Goal: Navigation & Orientation: Go to known website

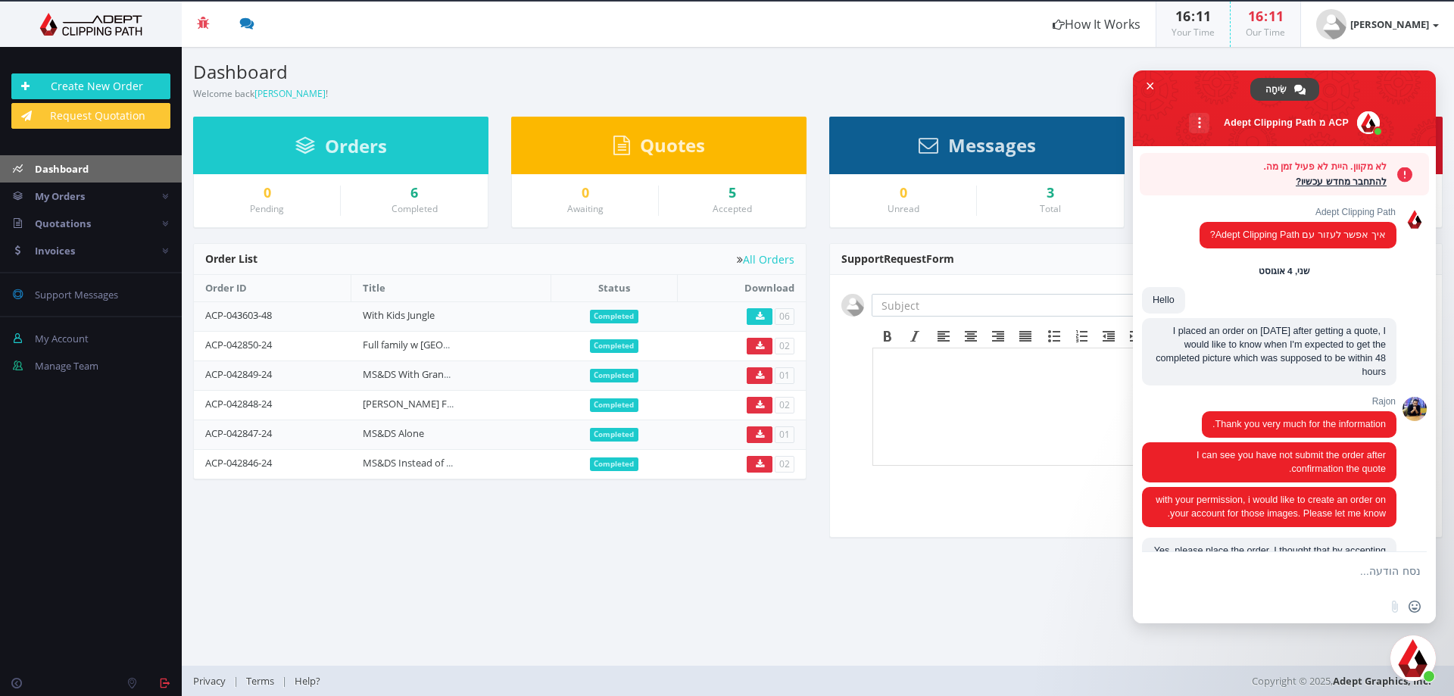
scroll to position [3352, 0]
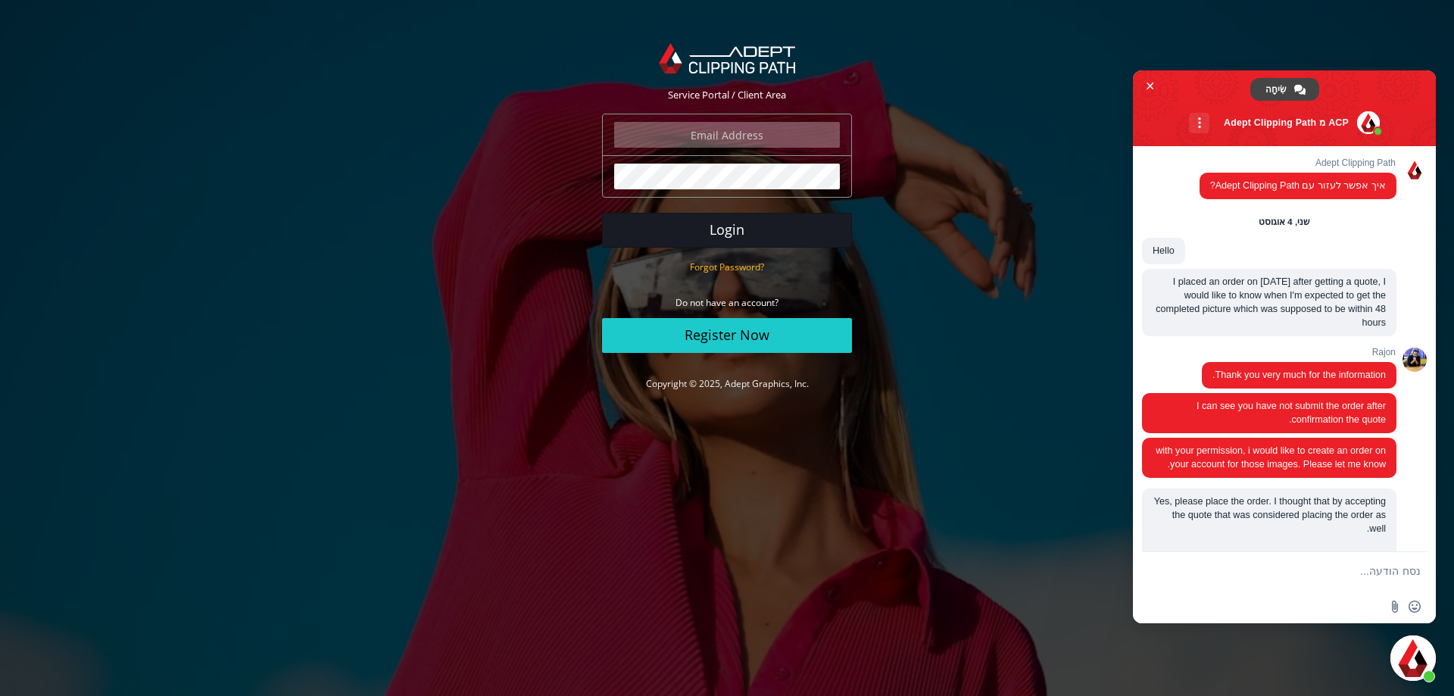
type input "daniel@terem.com"
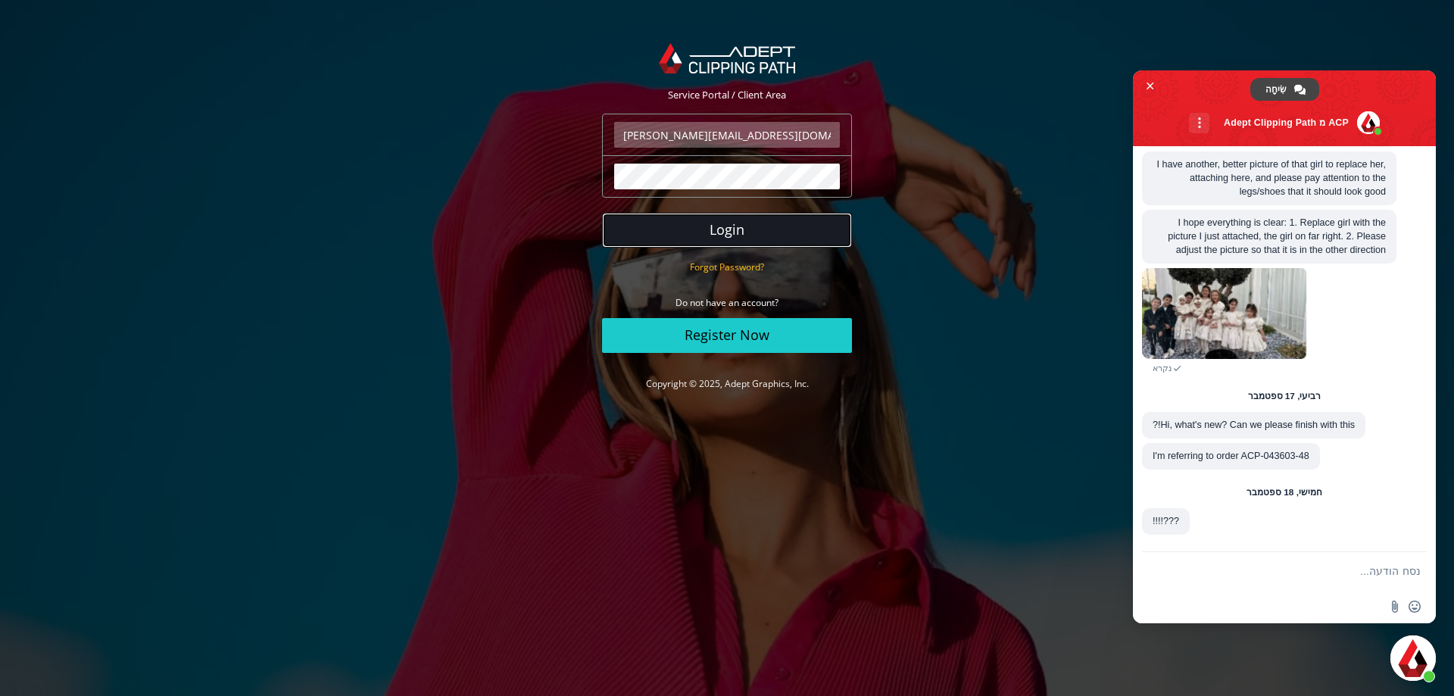
click at [710, 226] on button "Login" at bounding box center [727, 230] width 250 height 35
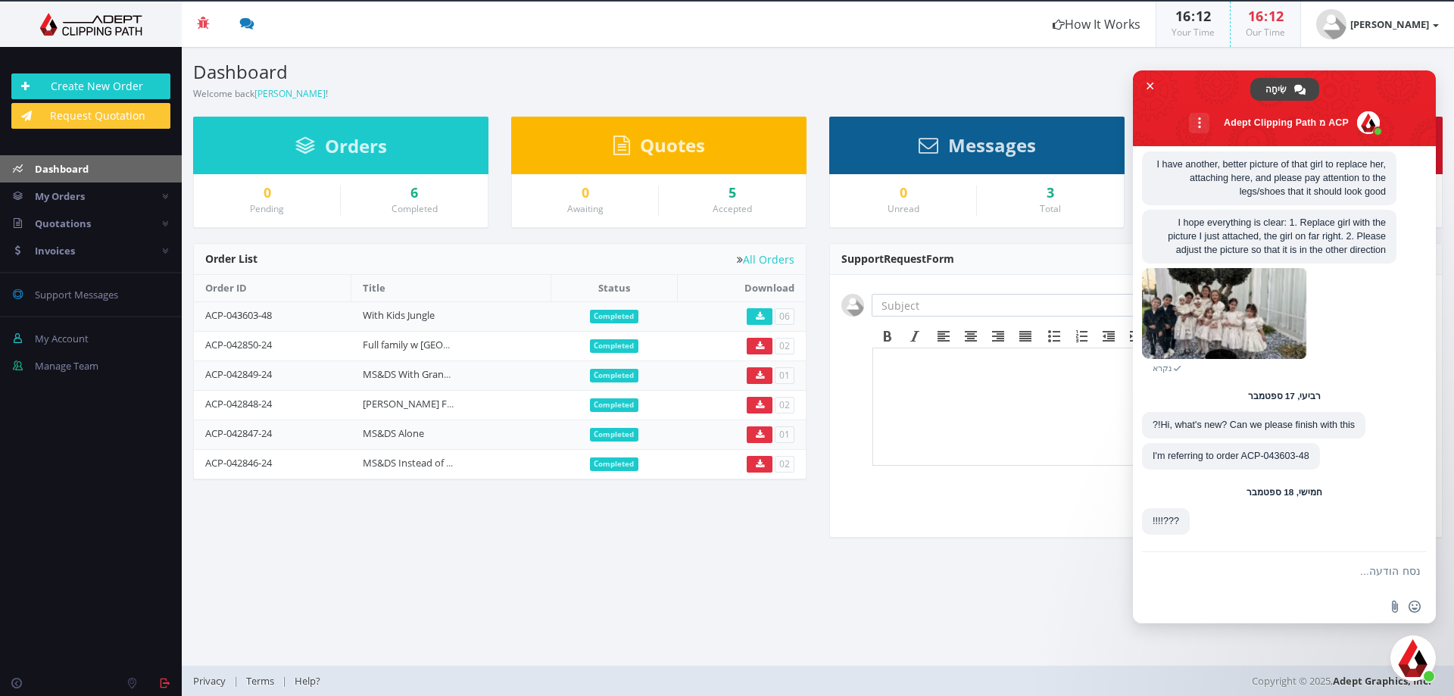
scroll to position [3352, 0]
